Goal: Navigation & Orientation: Find specific page/section

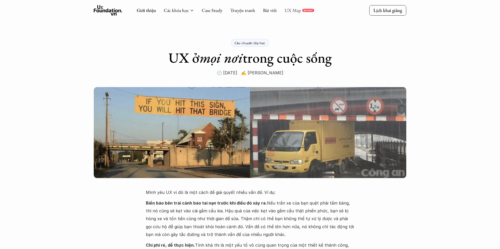
click at [292, 11] on link "UX Map" at bounding box center [292, 10] width 16 height 6
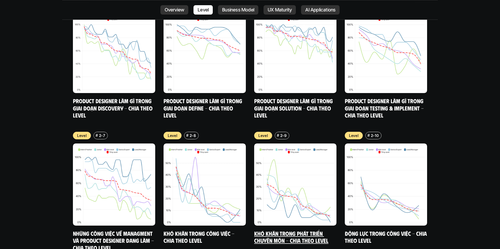
scroll to position [2044, 0]
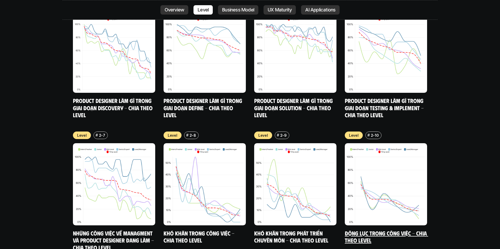
click at [396, 167] on img at bounding box center [386, 184] width 82 height 82
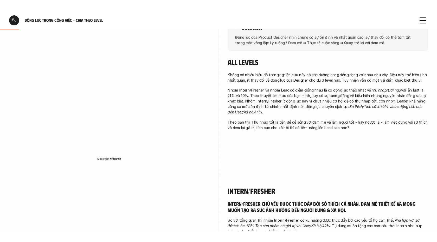
scroll to position [90, 0]
